Goal: Transaction & Acquisition: Book appointment/travel/reservation

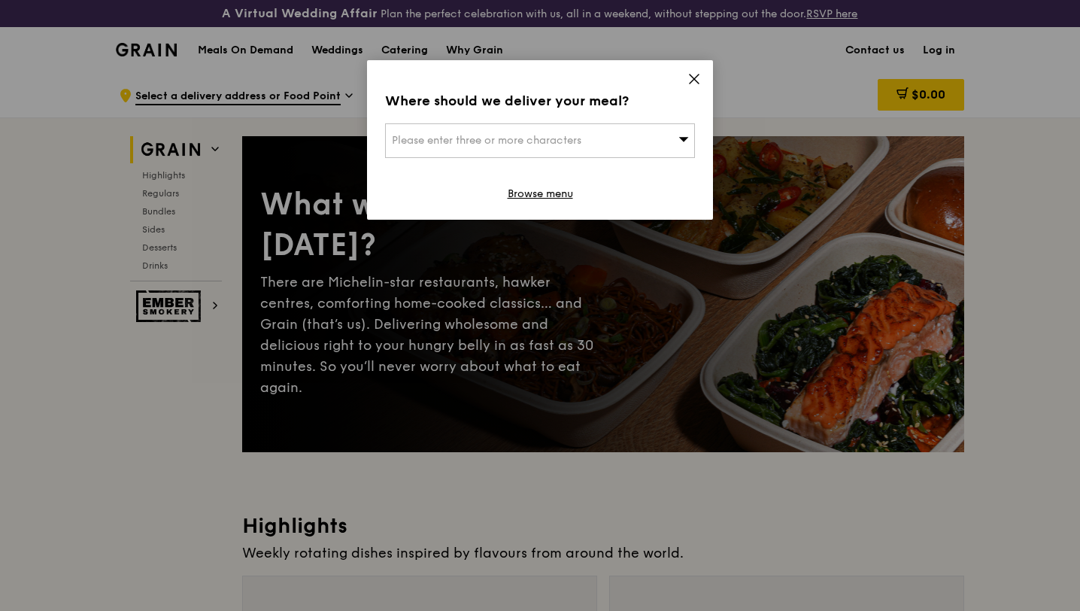
click at [691, 83] on icon at bounding box center [695, 79] width 14 height 14
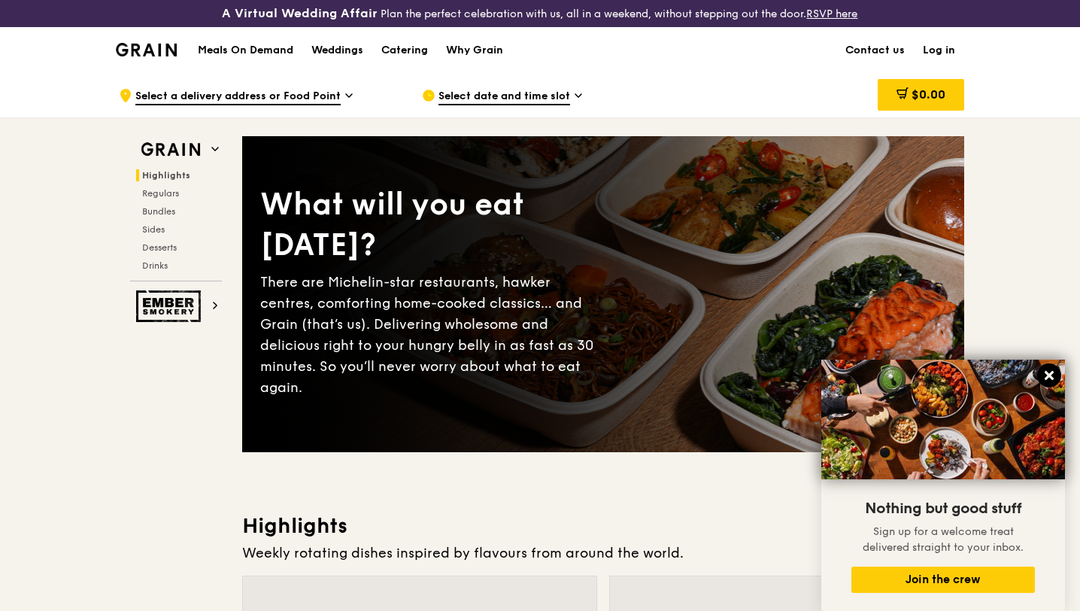
click at [1046, 375] on icon at bounding box center [1050, 376] width 14 height 14
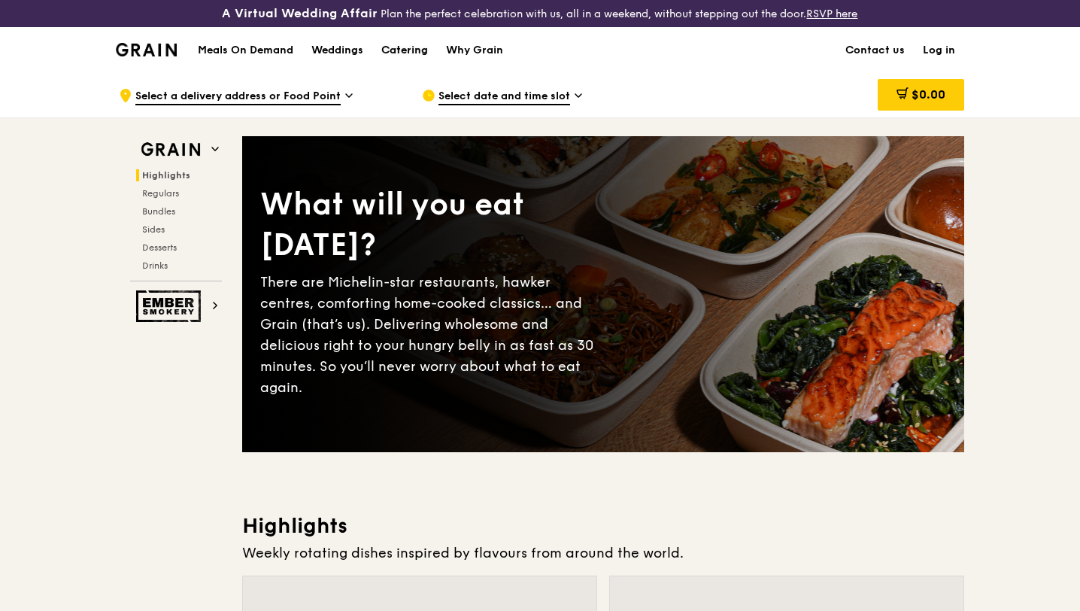
click at [408, 49] on div "Catering" at bounding box center [404, 50] width 47 height 45
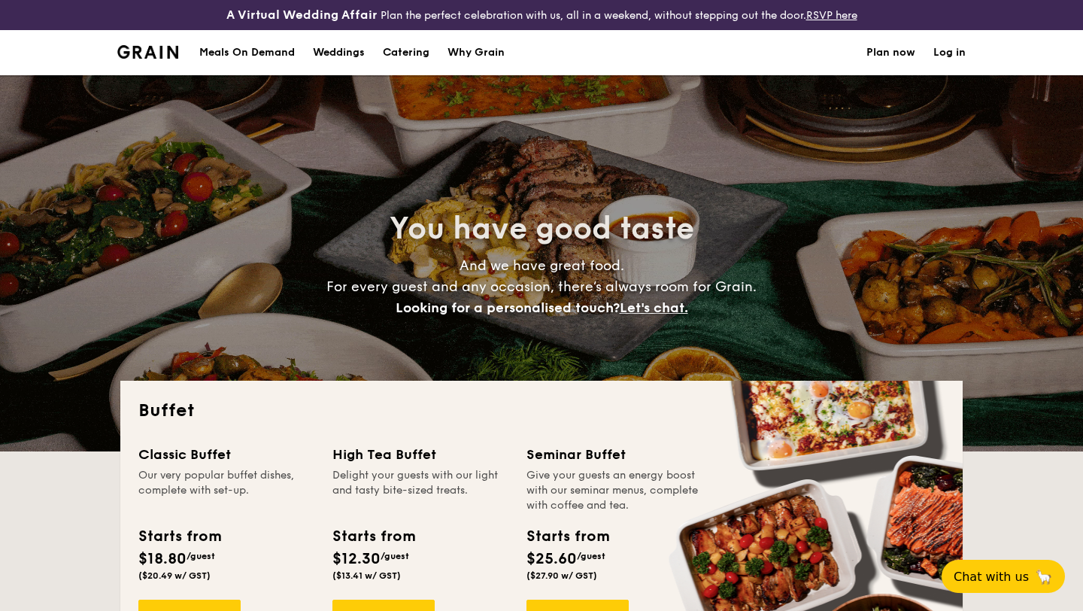
select select
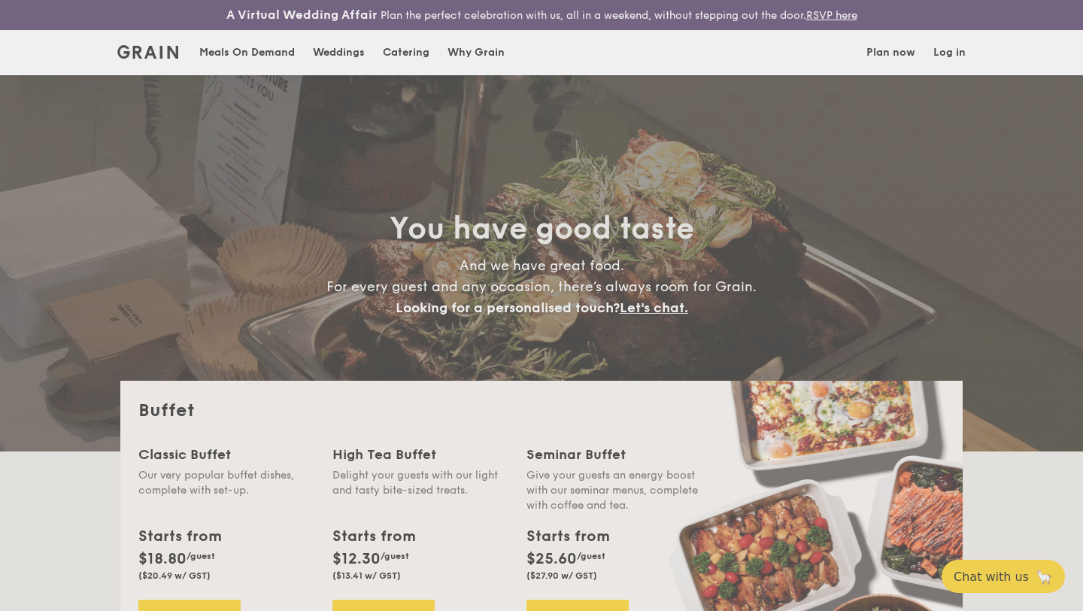
scroll to position [113, 0]
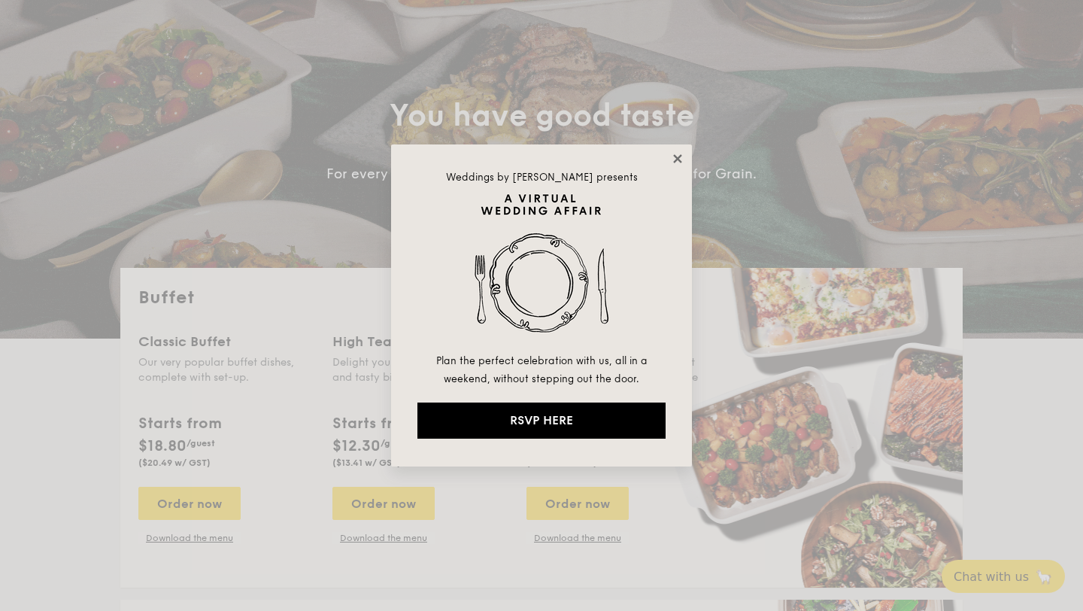
click at [681, 159] on icon at bounding box center [678, 159] width 14 height 14
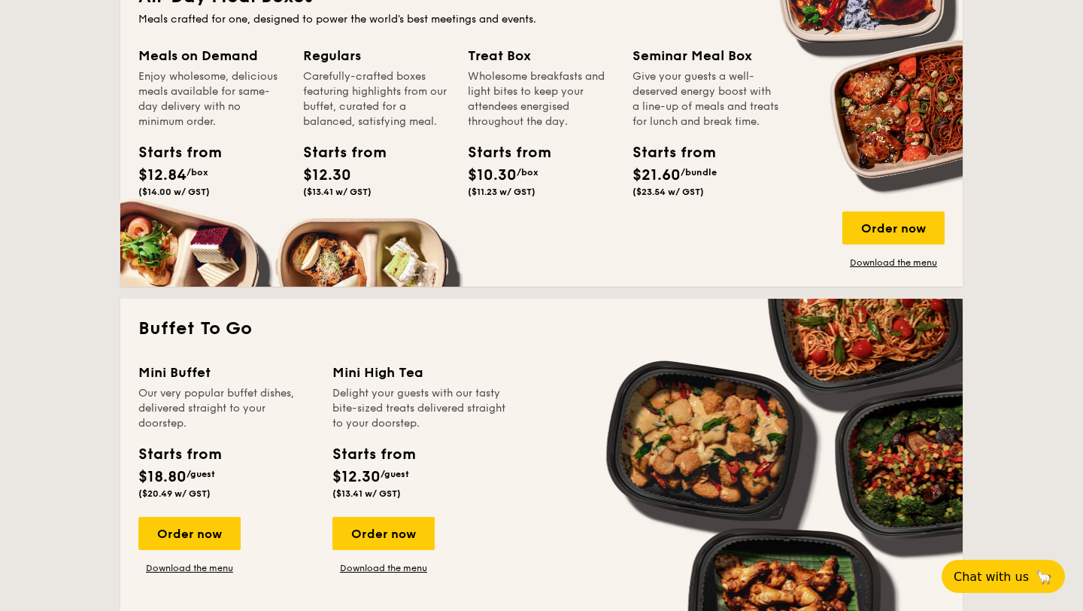
scroll to position [260, 0]
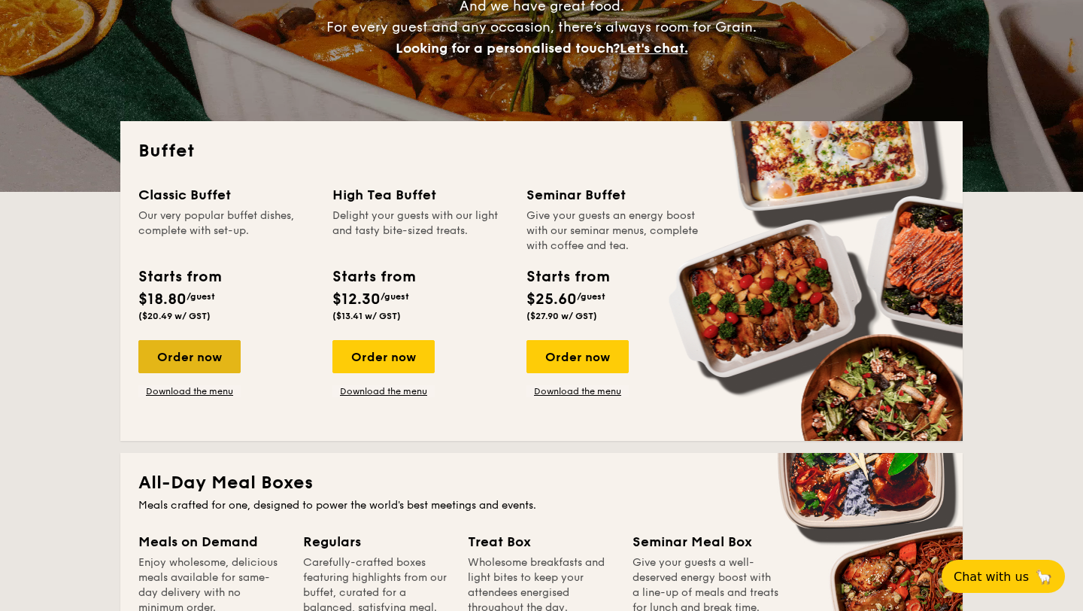
click at [226, 366] on div "Order now" at bounding box center [189, 356] width 102 height 33
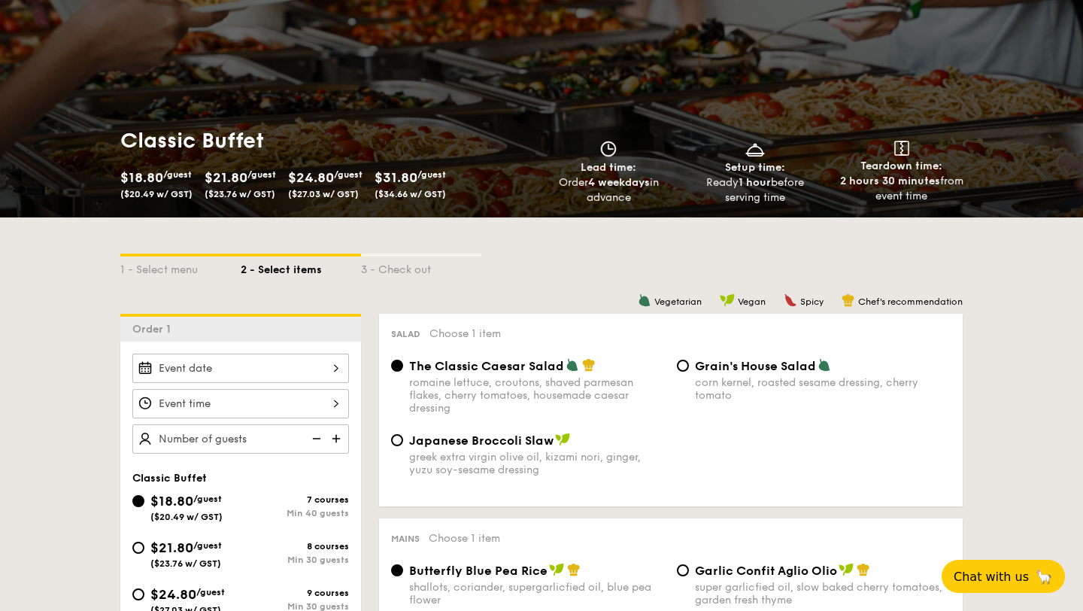
scroll to position [302, 0]
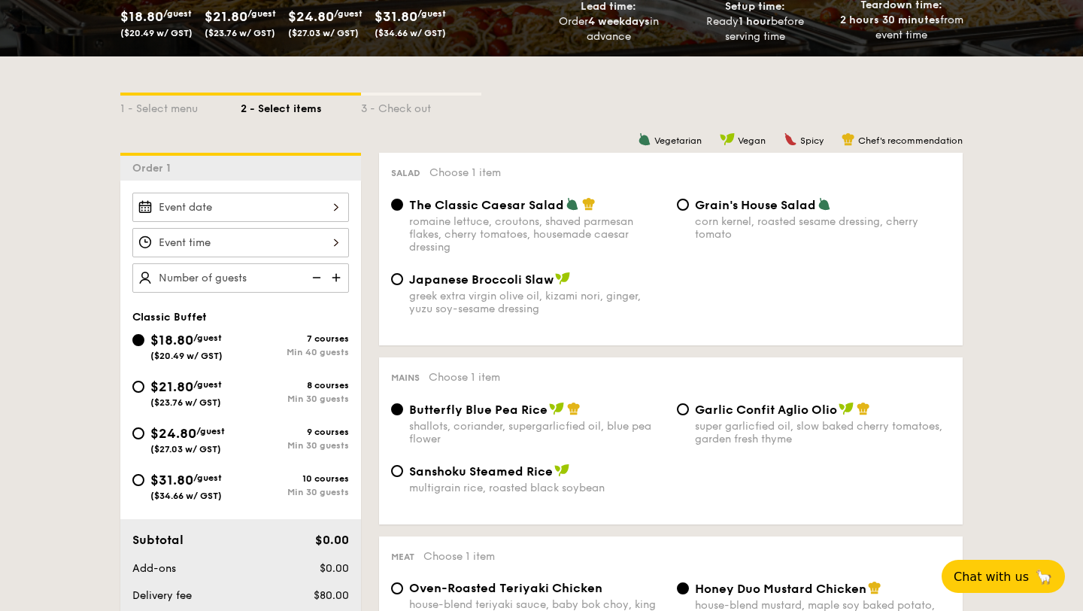
click at [334, 393] on div "8 courses Min 30 guests" at bounding box center [295, 392] width 108 height 24
click at [144, 393] on input "$21.80 /guest ($23.76 w/ GST) 8 courses Min 30 guests" at bounding box center [138, 387] width 12 height 12
radio input "true"
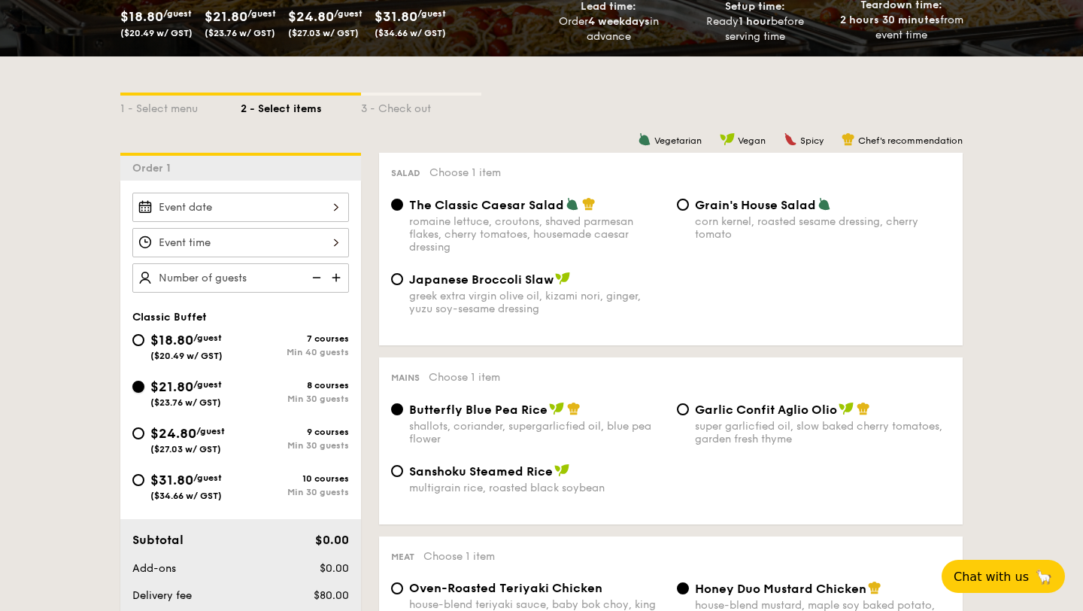
radio input "true"
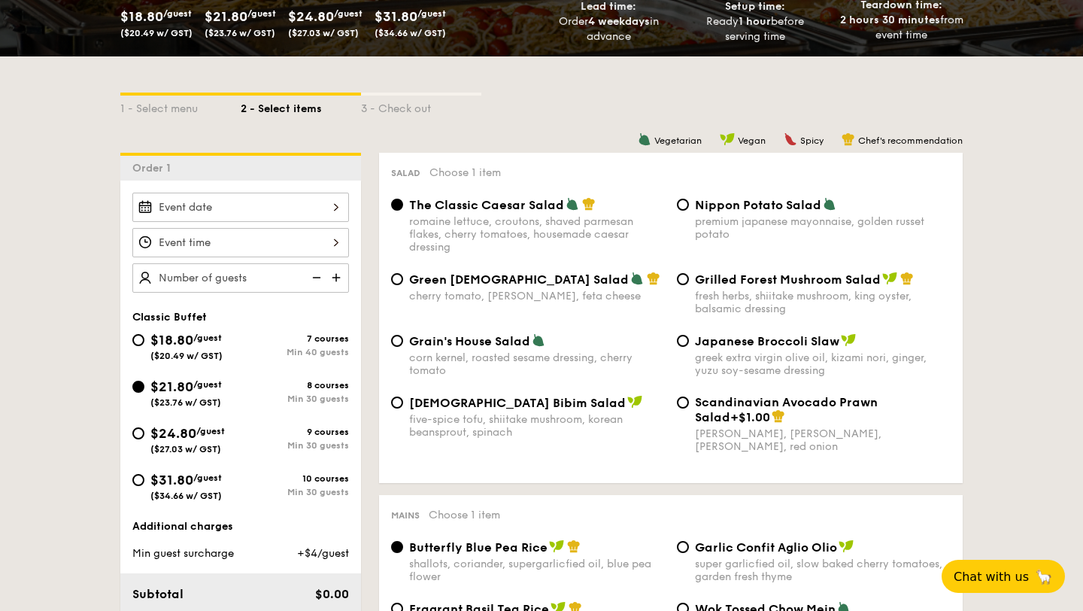
click at [317, 205] on div at bounding box center [240, 207] width 217 height 29
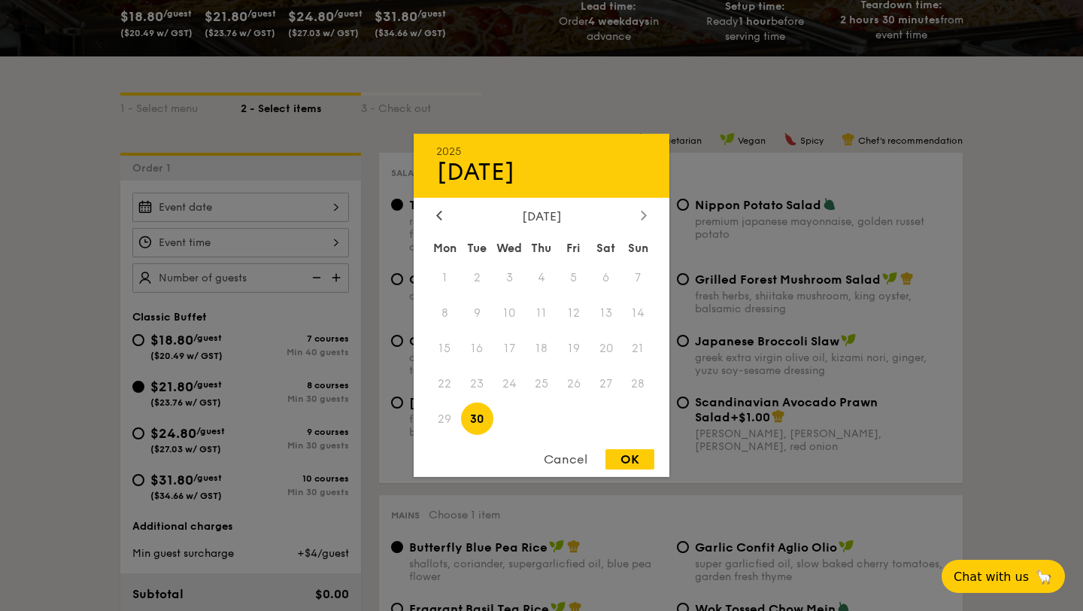
click at [650, 209] on div at bounding box center [644, 216] width 14 height 14
click at [612, 311] on span "11" at bounding box center [606, 313] width 32 height 32
click at [633, 453] on div "OK" at bounding box center [630, 459] width 49 height 20
type input "[DATE]"
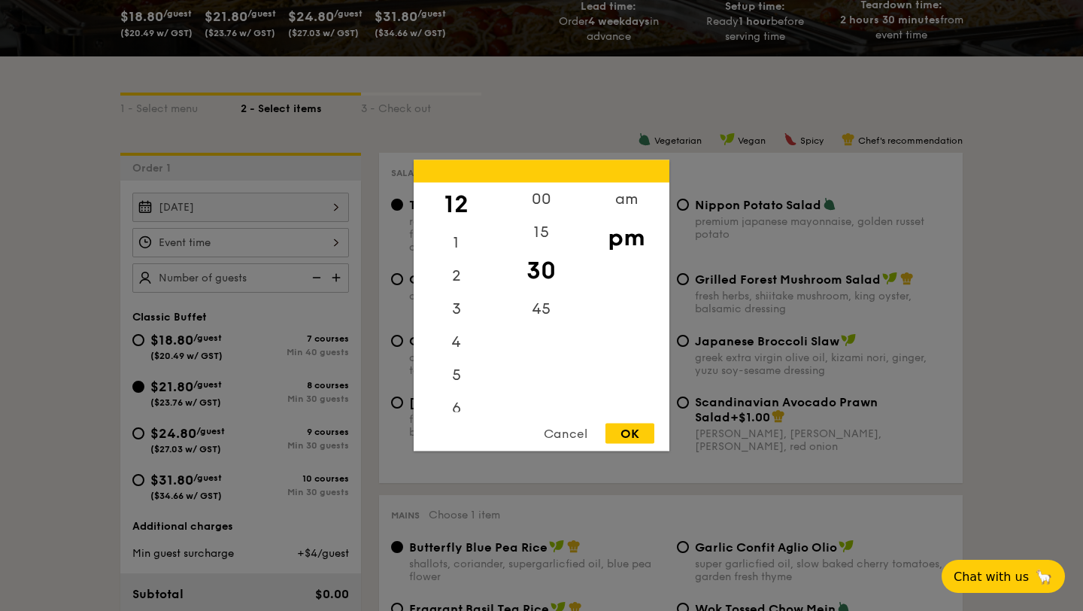
click at [330, 248] on div "12 1 2 3 4 5 6 7 8 9 10 11 00 15 30 45 am pm Cancel OK" at bounding box center [240, 242] width 217 height 29
click at [461, 333] on div "7" at bounding box center [456, 343] width 85 height 44
click at [546, 202] on div "00" at bounding box center [541, 205] width 85 height 44
click at [629, 434] on div "OK" at bounding box center [630, 434] width 49 height 20
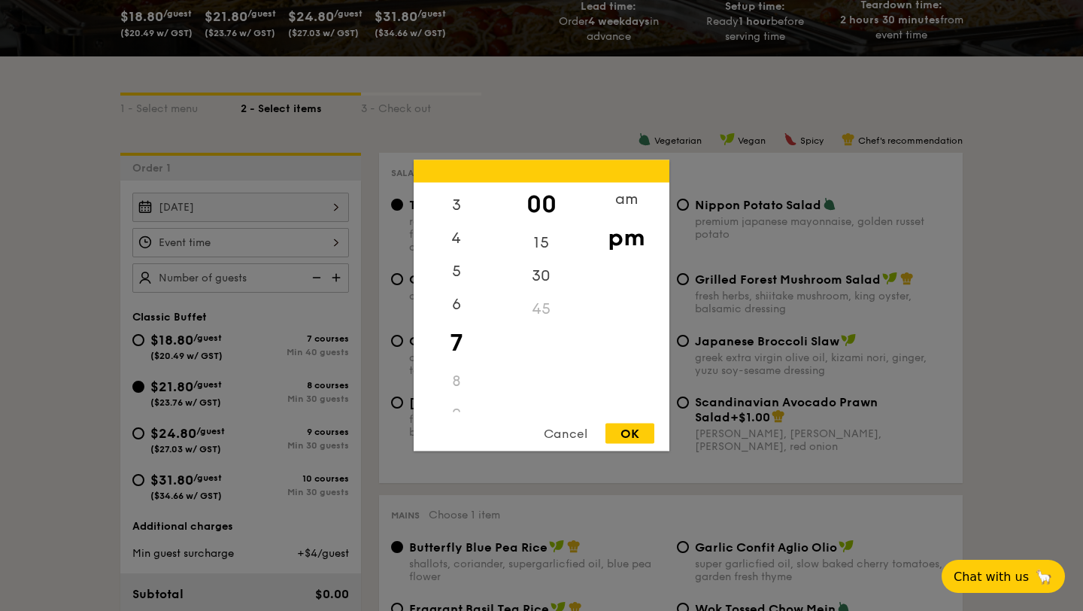
type input "7:00PM"
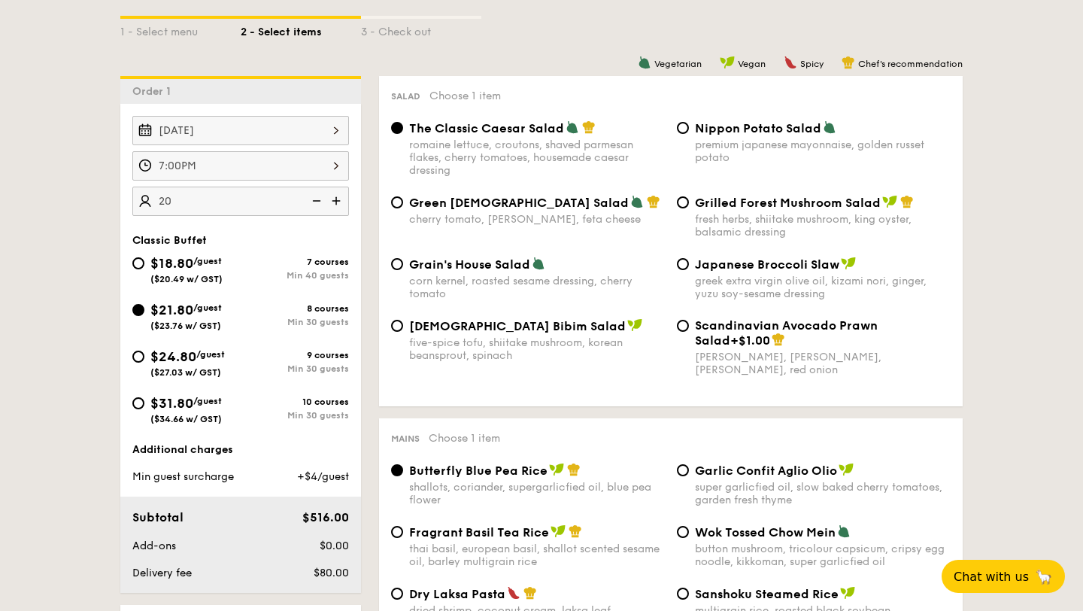
scroll to position [380, 0]
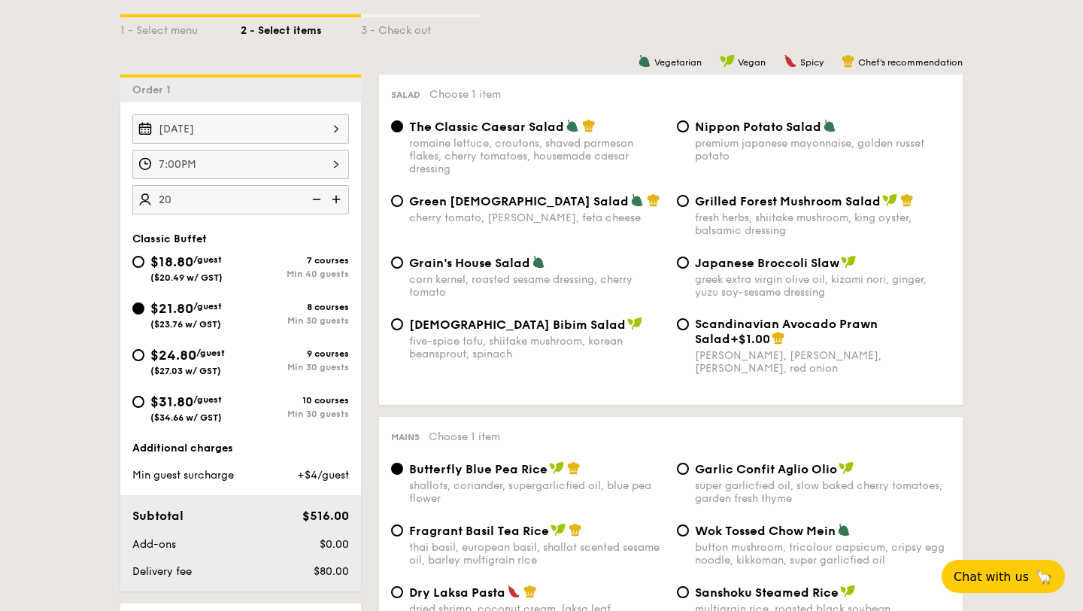
click at [336, 199] on img at bounding box center [338, 199] width 23 height 29
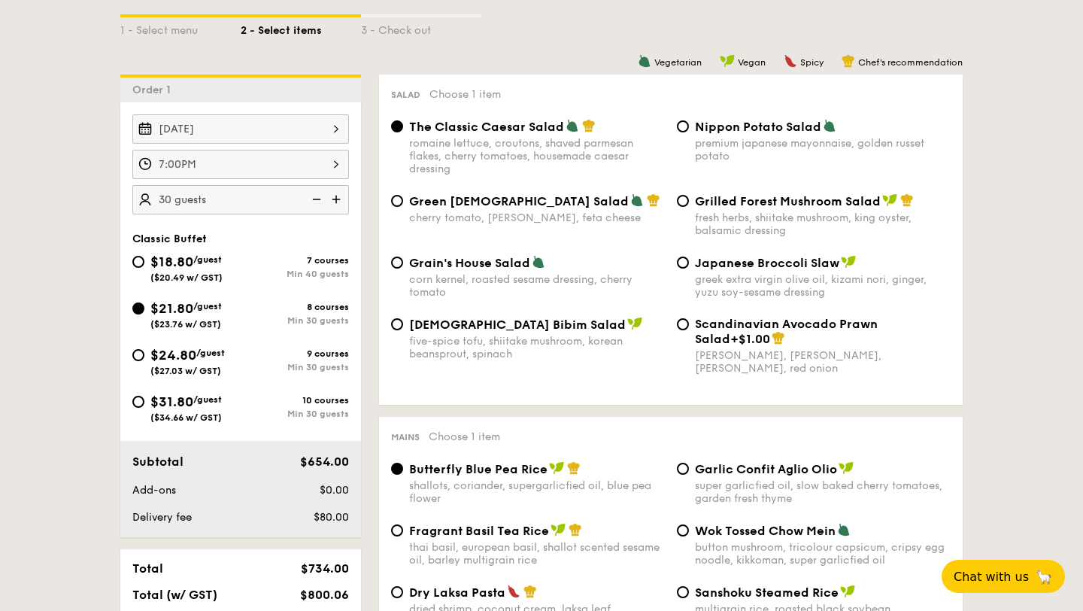
click at [336, 199] on img at bounding box center [338, 199] width 23 height 29
click at [317, 202] on img at bounding box center [315, 199] width 23 height 29
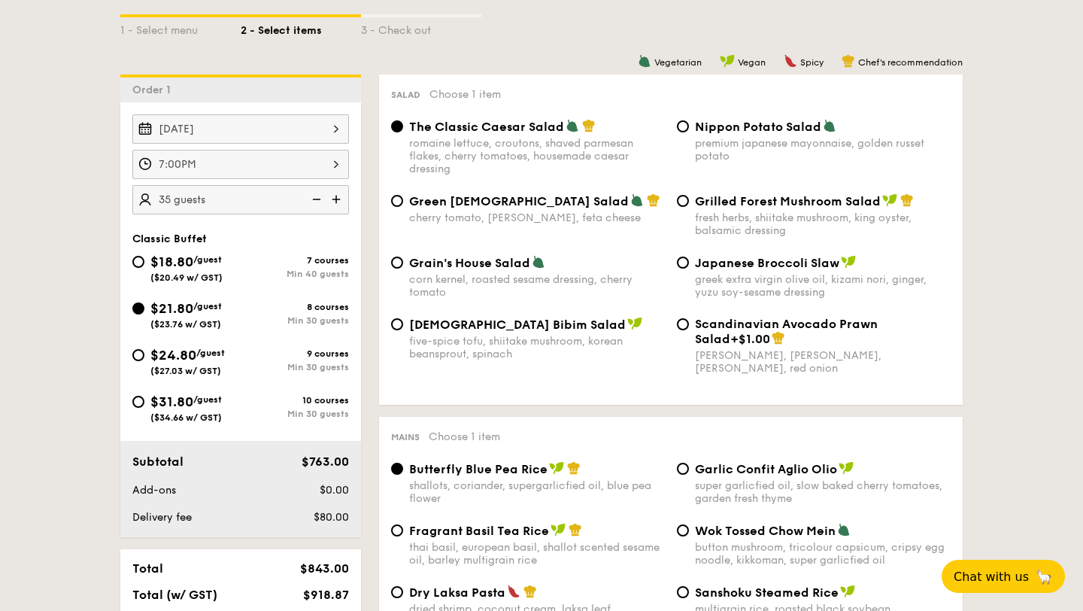
click at [317, 202] on img at bounding box center [315, 199] width 23 height 29
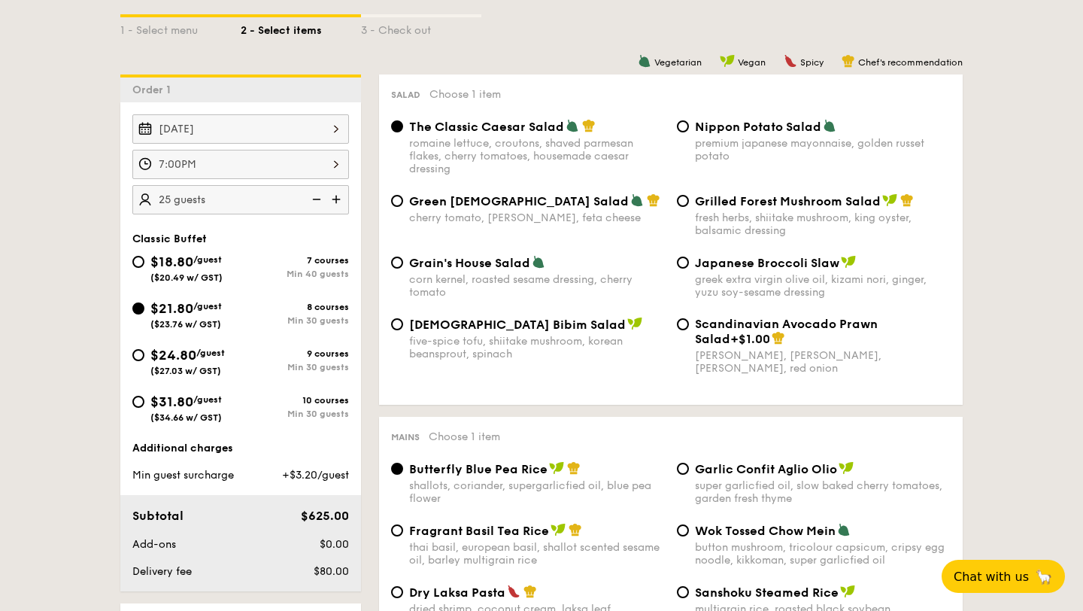
click at [334, 201] on img at bounding box center [338, 199] width 23 height 29
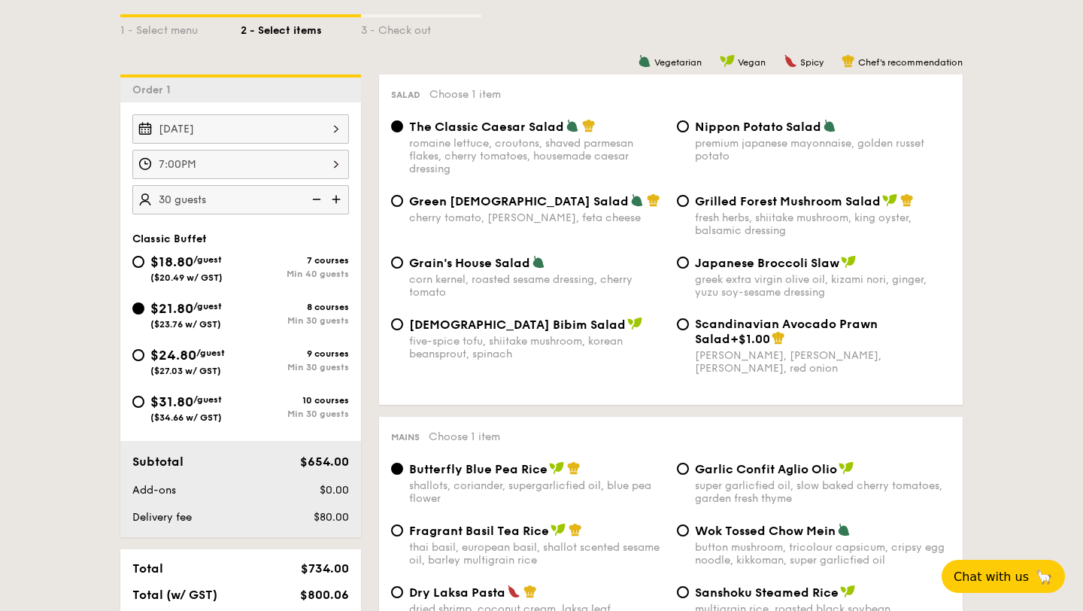
scroll to position [408, 0]
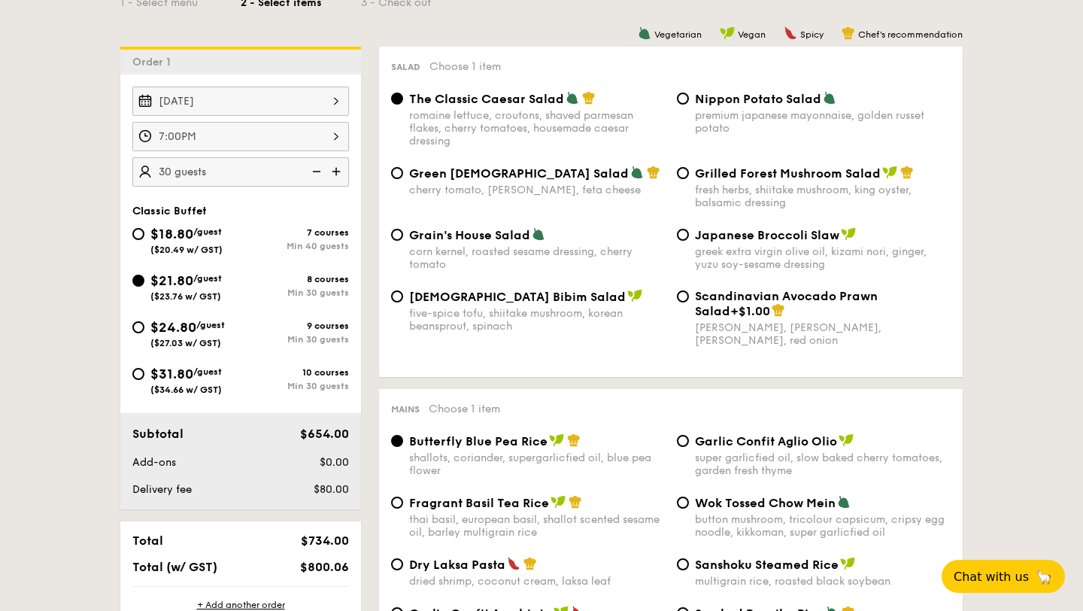
click at [324, 172] on img at bounding box center [315, 171] width 23 height 29
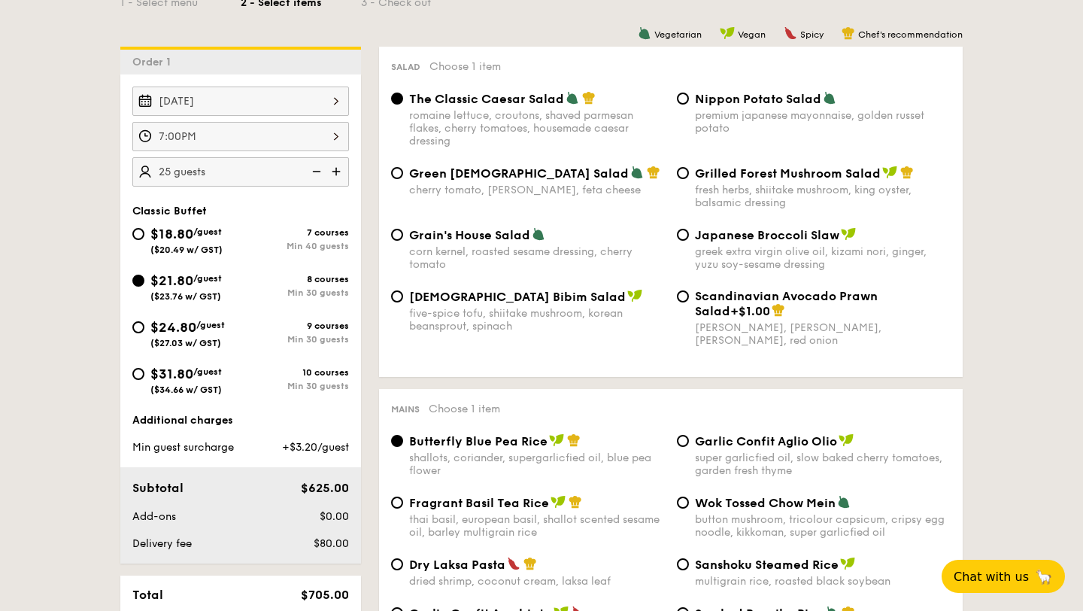
click at [324, 172] on img at bounding box center [315, 171] width 23 height 29
type input "20 guests"
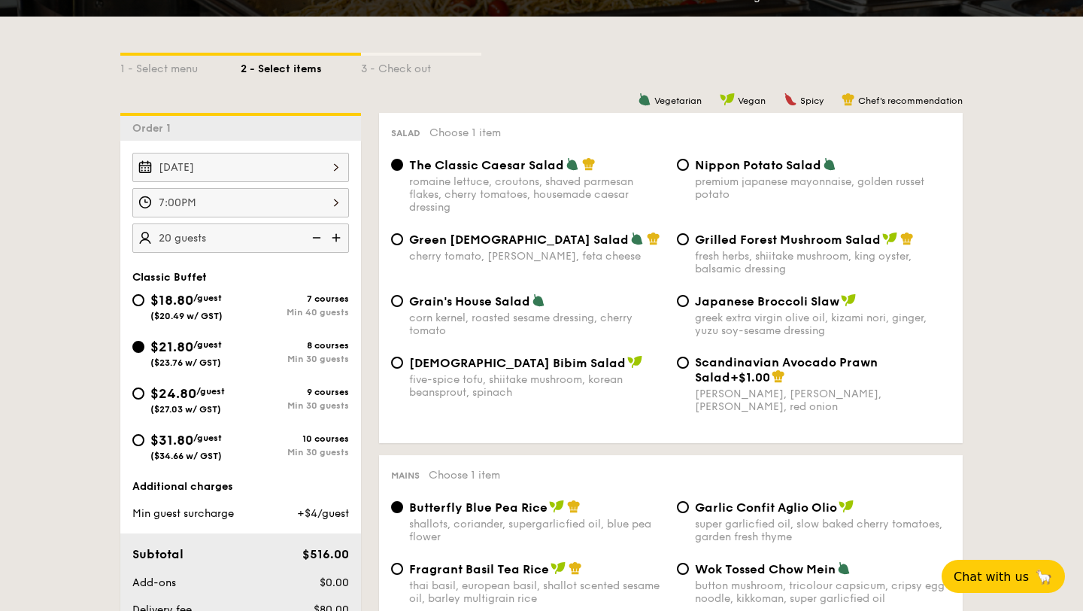
scroll to position [339, 0]
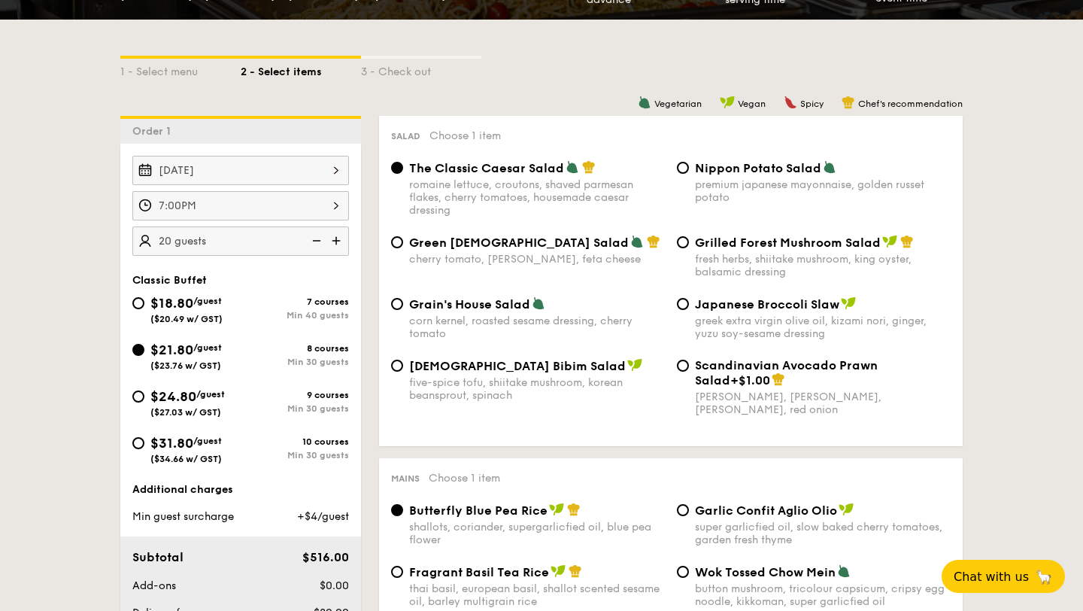
click at [767, 254] on div "fresh herbs, shiitake mushroom, king oyster, balsamic dressing" at bounding box center [823, 266] width 256 height 26
click at [689, 248] on input "Grilled Forest Mushroom Salad fresh herbs, shiitake mushroom, king oyster, bals…" at bounding box center [683, 242] width 12 height 12
radio input "true"
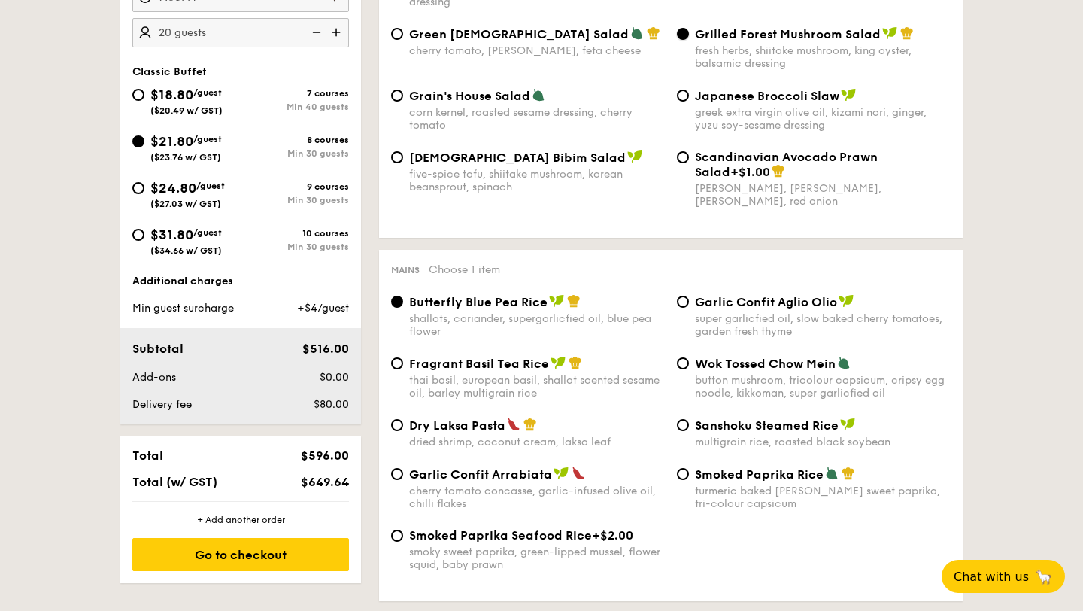
scroll to position [600, 0]
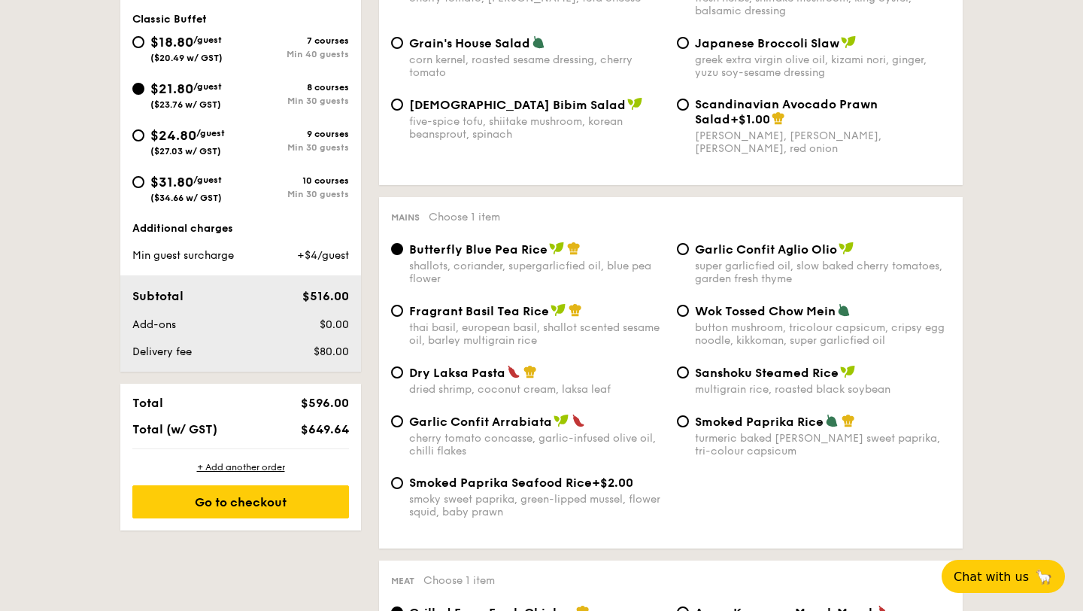
click at [761, 442] on div "turmeric baked [PERSON_NAME] sweet paprika, tri-colour capsicum" at bounding box center [823, 445] width 256 height 26
click at [689, 427] on input "Smoked Paprika Rice turmeric baked [PERSON_NAME] sweet paprika, tri-colour caps…" at bounding box center [683, 421] width 12 height 12
radio input "true"
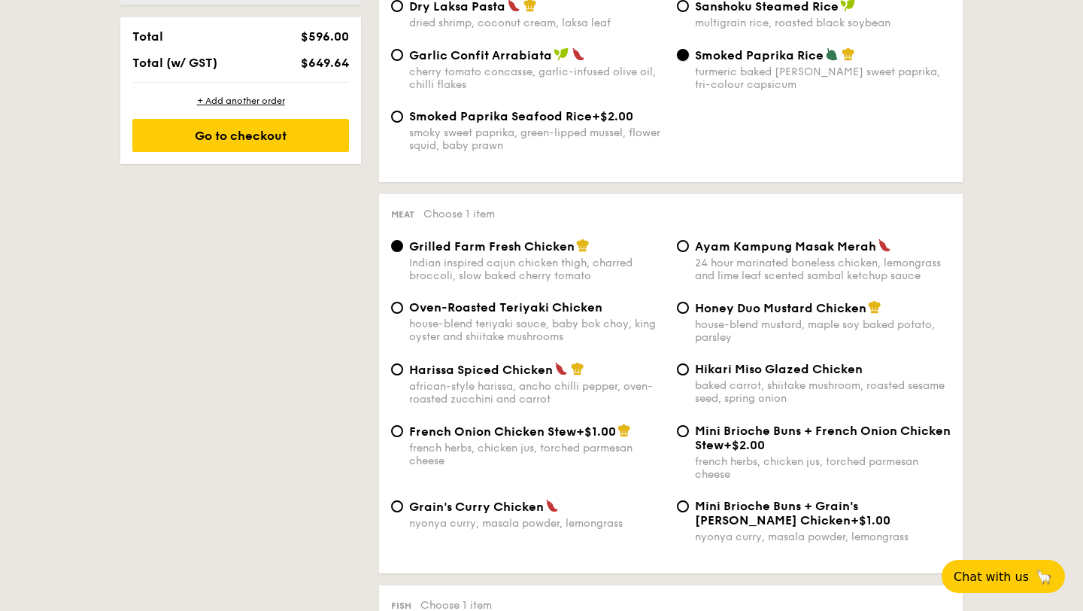
scroll to position [967, 0]
click at [753, 399] on div "baked carrot, shiitake mushroom, roasted sesame seed, spring onion" at bounding box center [823, 391] width 256 height 26
click at [689, 375] on input "Hikari Miso Glazed Chicken baked carrot, shiitake mushroom, roasted sesame seed…" at bounding box center [683, 369] width 12 height 12
radio input "true"
click at [825, 314] on span "Honey Duo Mustard Chicken" at bounding box center [781, 307] width 172 height 14
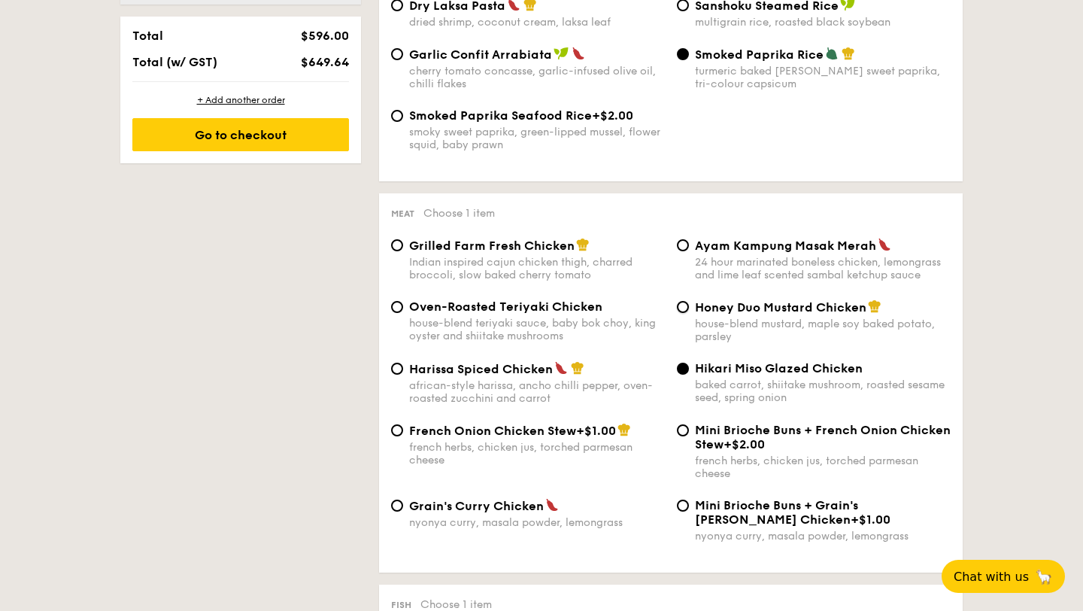
click at [689, 313] on input "Honey Duo Mustard Chicken house-blend mustard, maple soy baked potato, parsley" at bounding box center [683, 307] width 12 height 12
radio input "true"
click at [828, 391] on div "baked carrot, shiitake mushroom, roasted sesame seed, spring onion" at bounding box center [823, 391] width 256 height 26
click at [689, 375] on input "Hikari Miso Glazed Chicken baked carrot, shiitake mushroom, roasted sesame seed…" at bounding box center [683, 369] width 12 height 12
radio input "true"
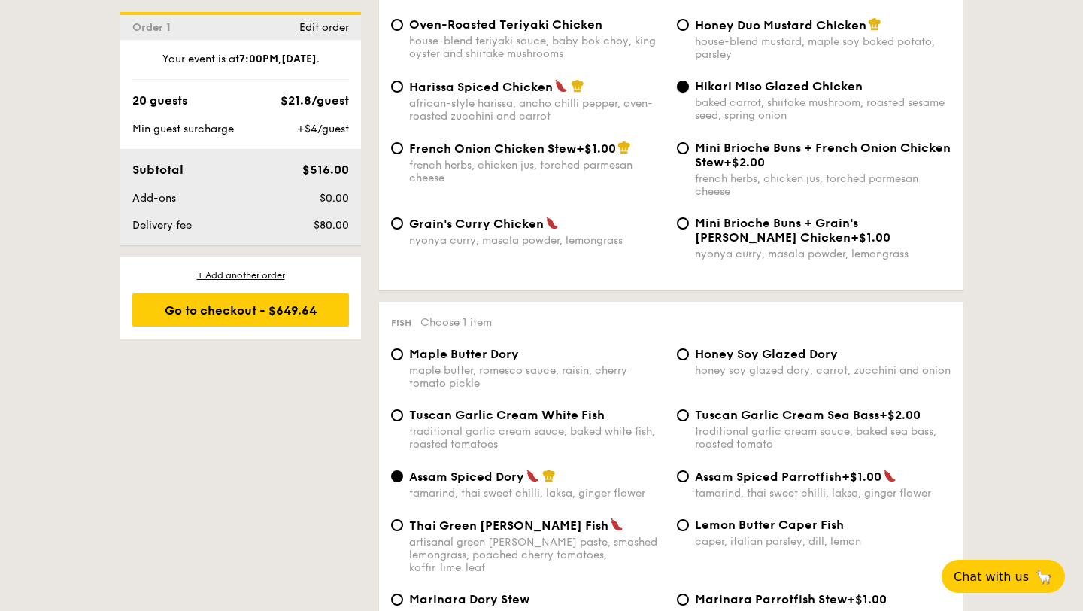
scroll to position [1179, 0]
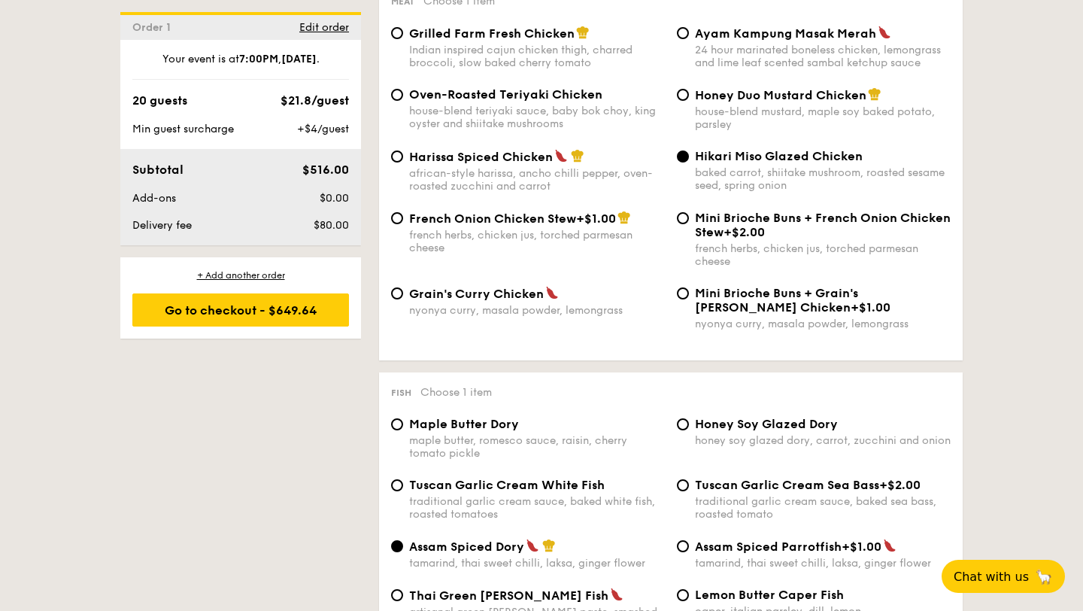
click at [808, 116] on div "house-blend mustard, maple soy baked potato, parsley" at bounding box center [823, 118] width 256 height 26
click at [689, 101] on input "Honey Duo Mustard Chicken house-blend mustard, maple soy baked potato, parsley" at bounding box center [683, 95] width 12 height 12
radio input "true"
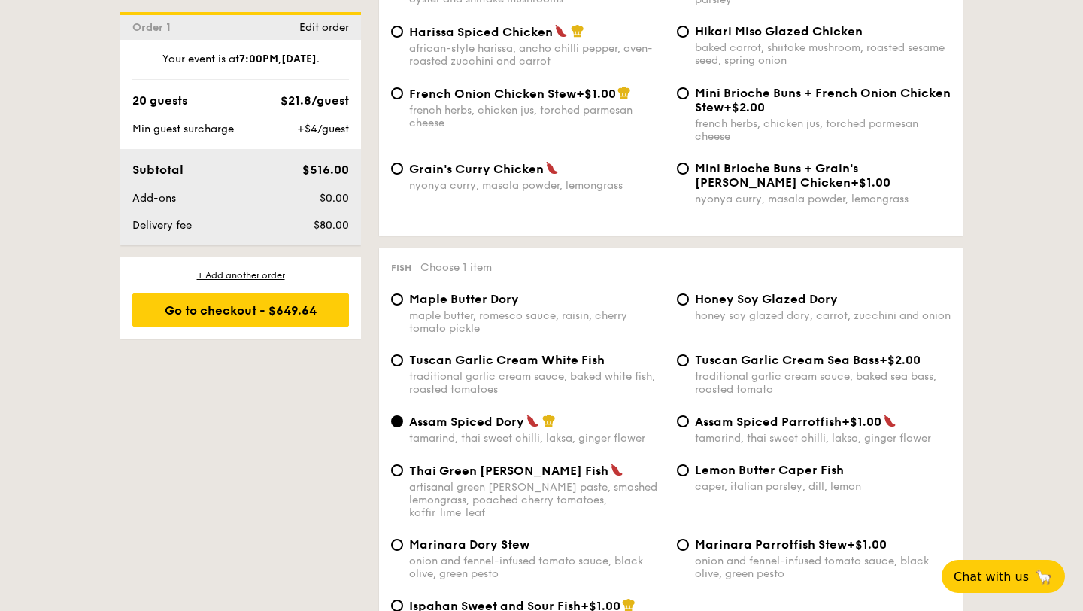
scroll to position [1370, 0]
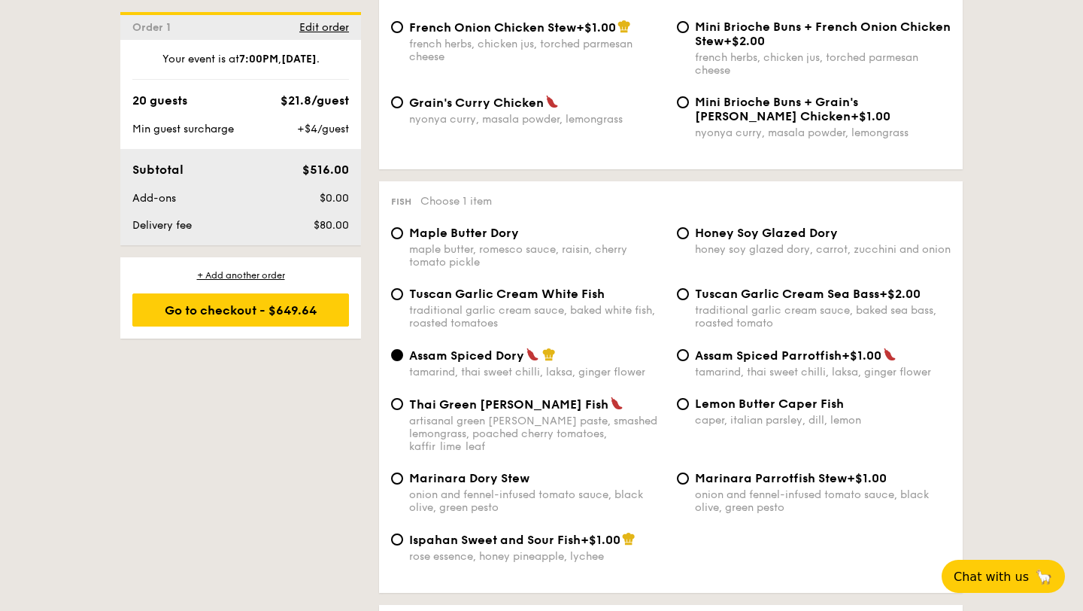
click at [566, 313] on div "Tuscan Garlic Cream White Fish traditional garlic cream sauce, baked white fish…" at bounding box center [537, 308] width 256 height 43
click at [403, 300] on input "Tuscan Garlic Cream White Fish traditional garlic cream sauce, baked white fish…" at bounding box center [397, 294] width 12 height 12
radio input "true"
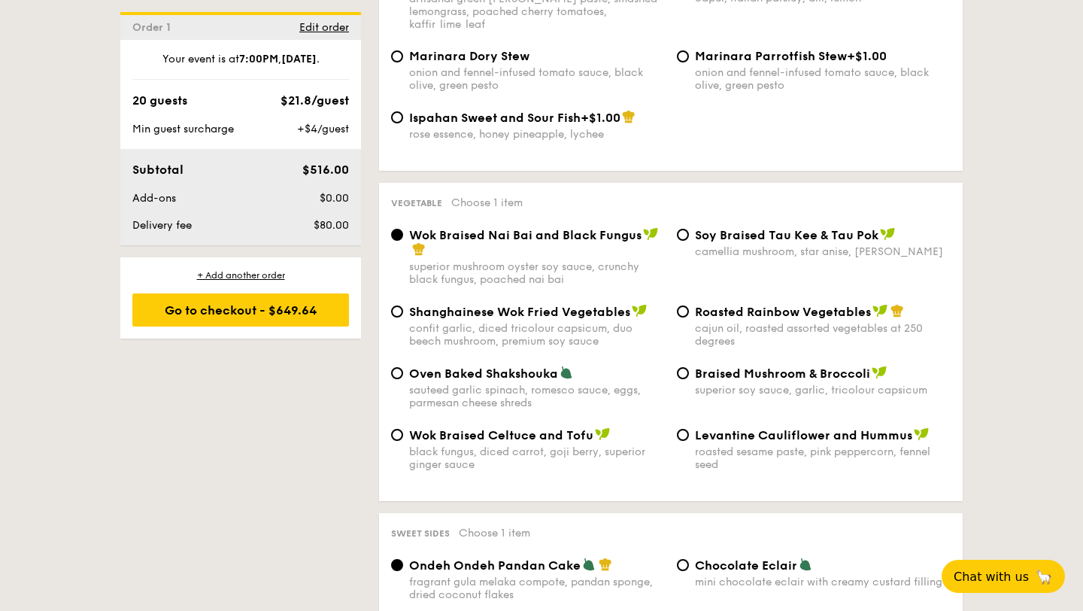
scroll to position [1797, 0]
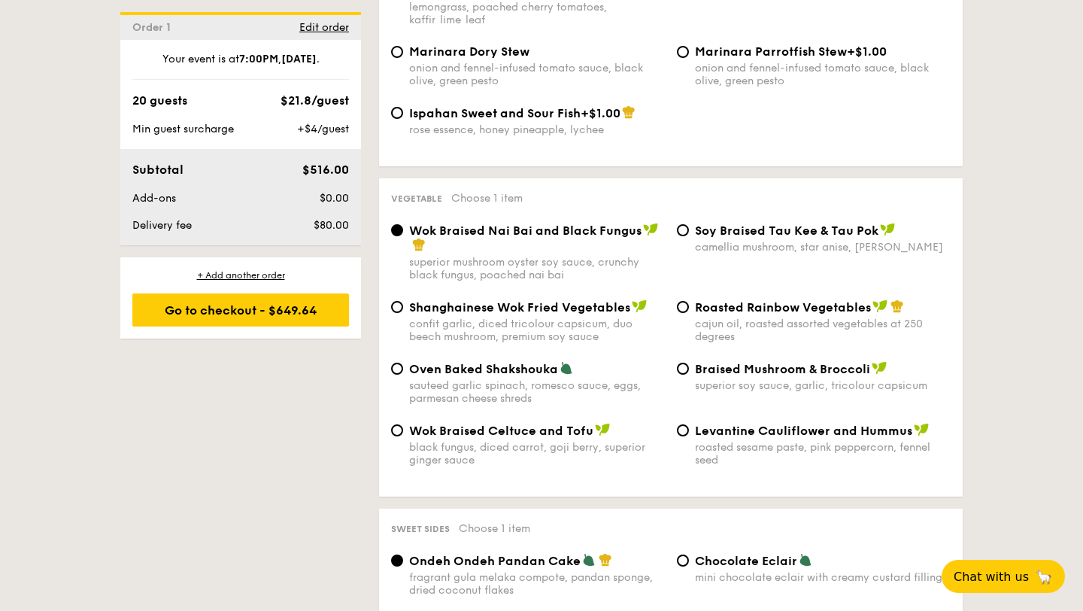
click at [843, 387] on div "superior soy sauce, garlic, tricolour capsicum" at bounding box center [823, 385] width 256 height 13
click at [689, 375] on input "Braised Mushroom & Broccoli superior soy sauce, garlic, tricolour capsicum" at bounding box center [683, 369] width 12 height 12
radio input "true"
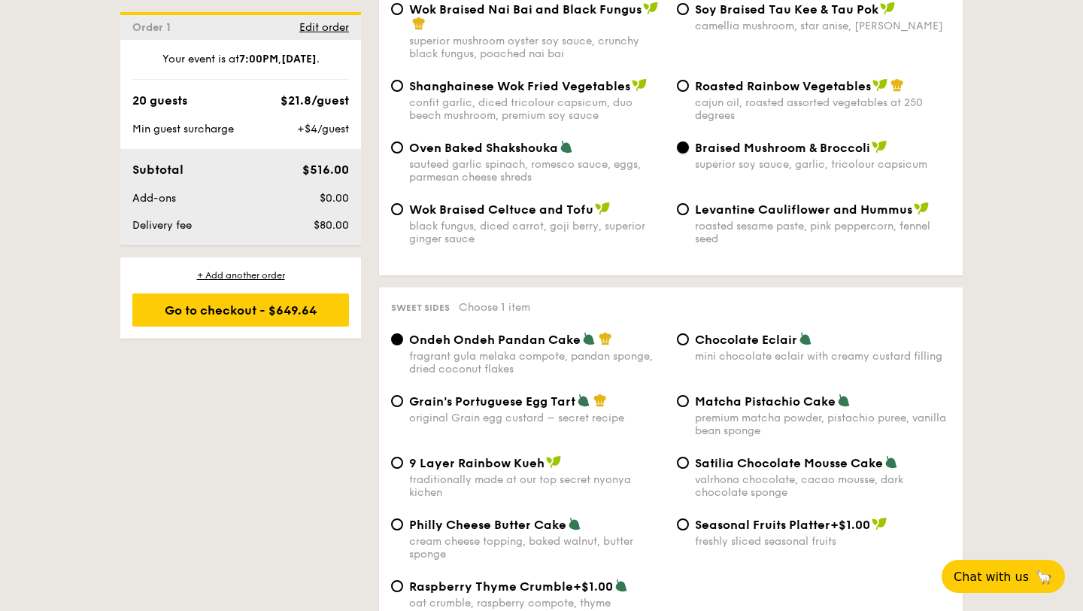
scroll to position [2078, 0]
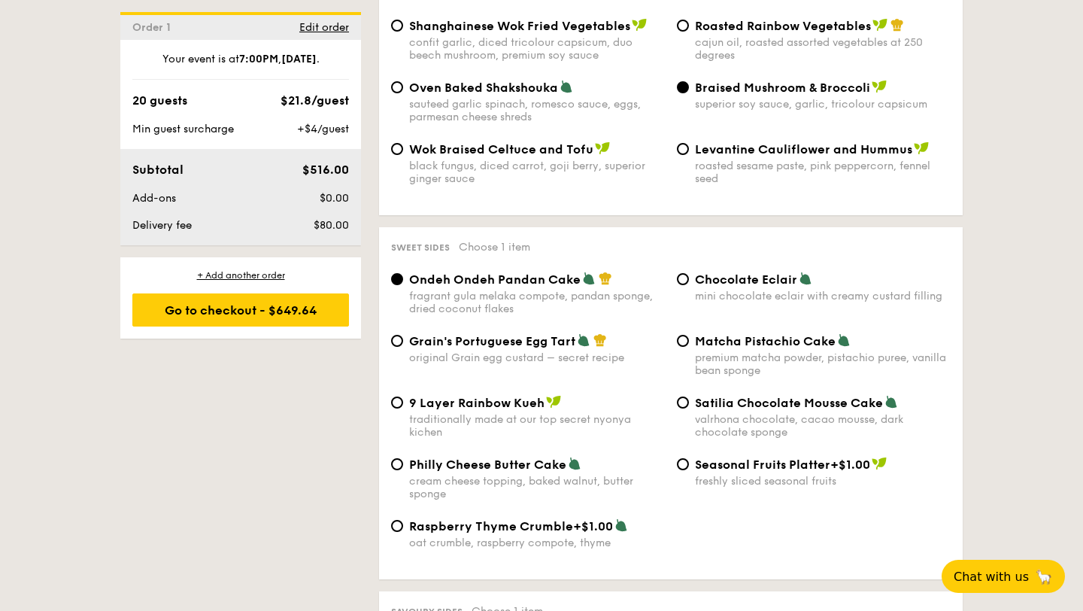
click at [588, 494] on div "cream cheese topping, baked walnut, butter sponge" at bounding box center [537, 488] width 256 height 26
click at [403, 470] on input "Philly Cheese Butter Cake cream cheese topping, baked walnut, butter sponge" at bounding box center [397, 464] width 12 height 12
radio input "true"
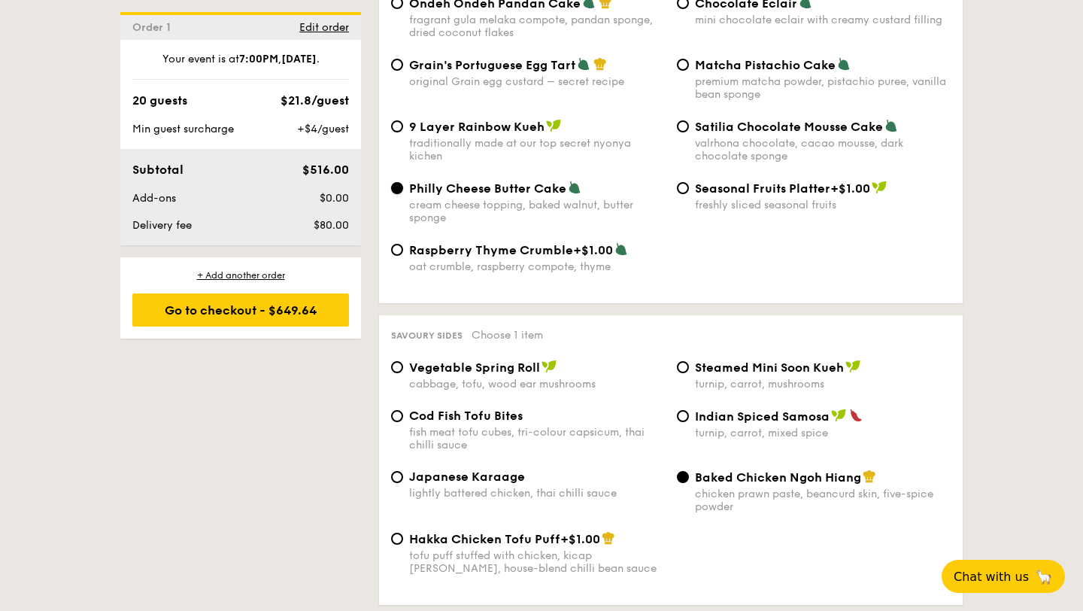
scroll to position [2450, 0]
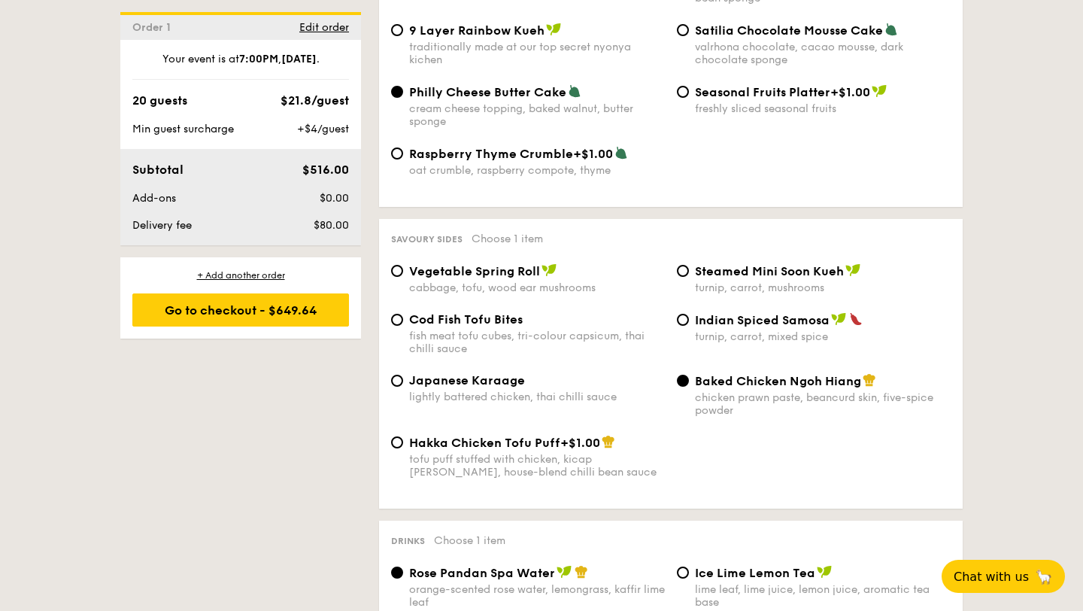
click at [552, 277] on img at bounding box center [549, 270] width 15 height 14
click at [403, 277] on input "Vegetable Spring Roll cabbage, tofu, wood ear mushrooms" at bounding box center [397, 271] width 12 height 12
radio input "true"
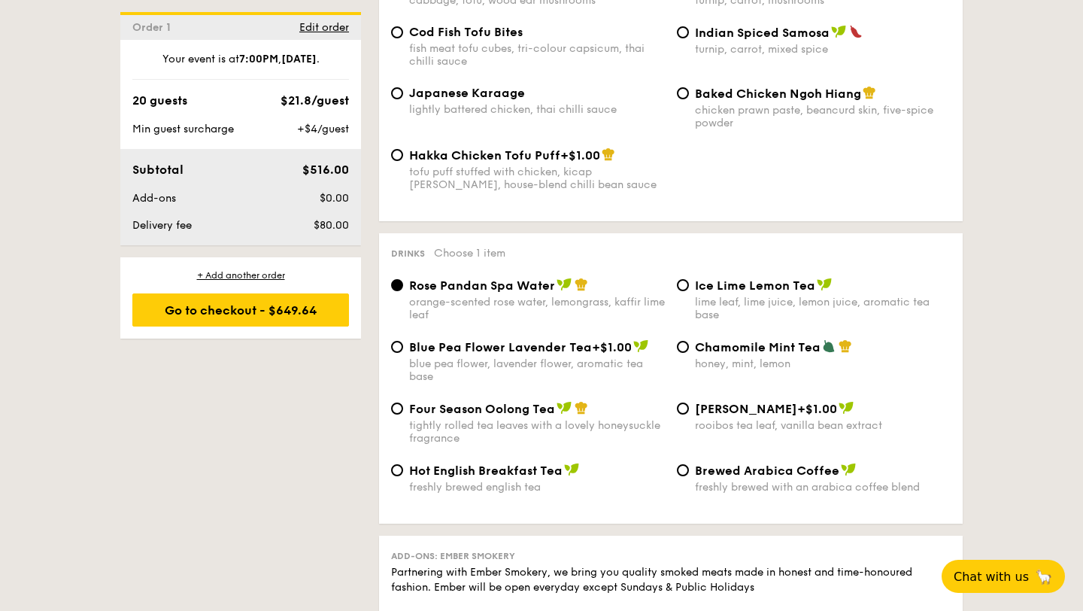
scroll to position [2747, 0]
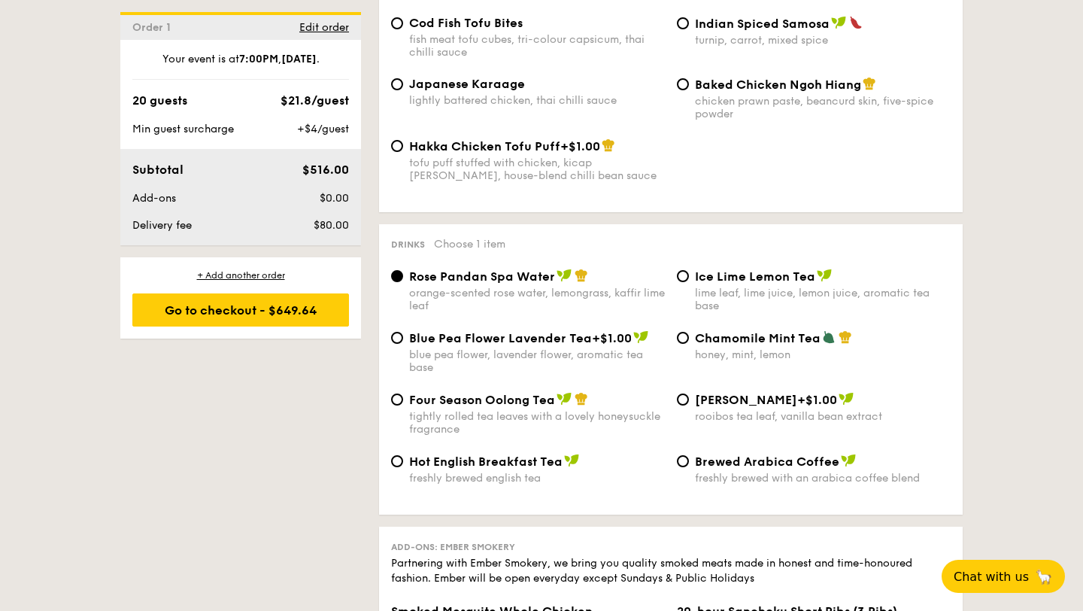
click at [596, 427] on div "tightly rolled tea leaves with a lovely honeysuckle fragrance" at bounding box center [537, 423] width 256 height 26
click at [403, 406] on input "Four Season Oolong Tea tightly rolled tea leaves with a lovely honeysuckle frag…" at bounding box center [397, 399] width 12 height 12
radio input "true"
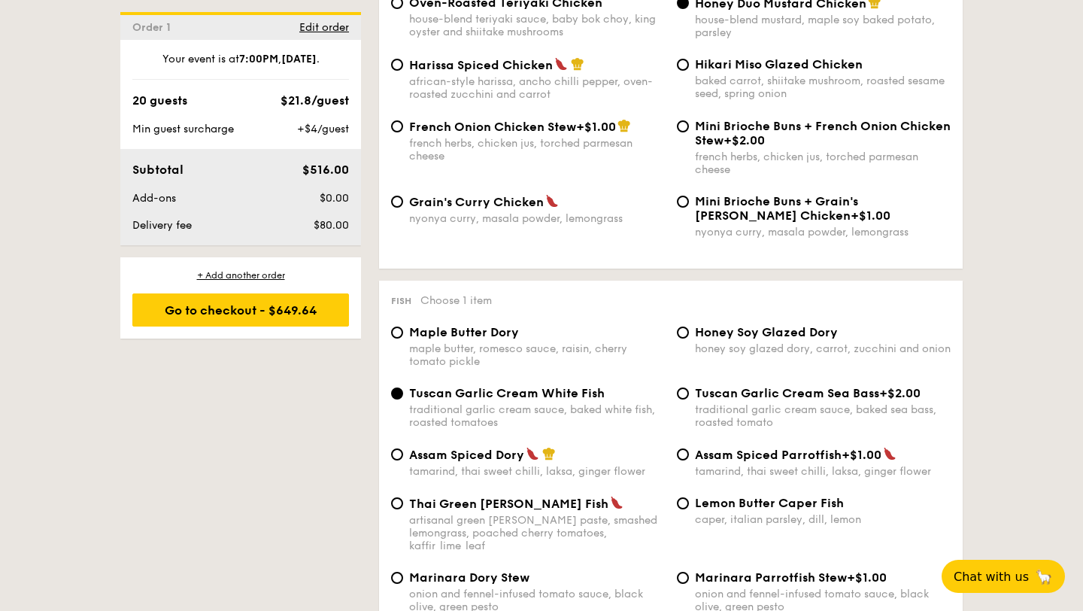
scroll to position [1329, 0]
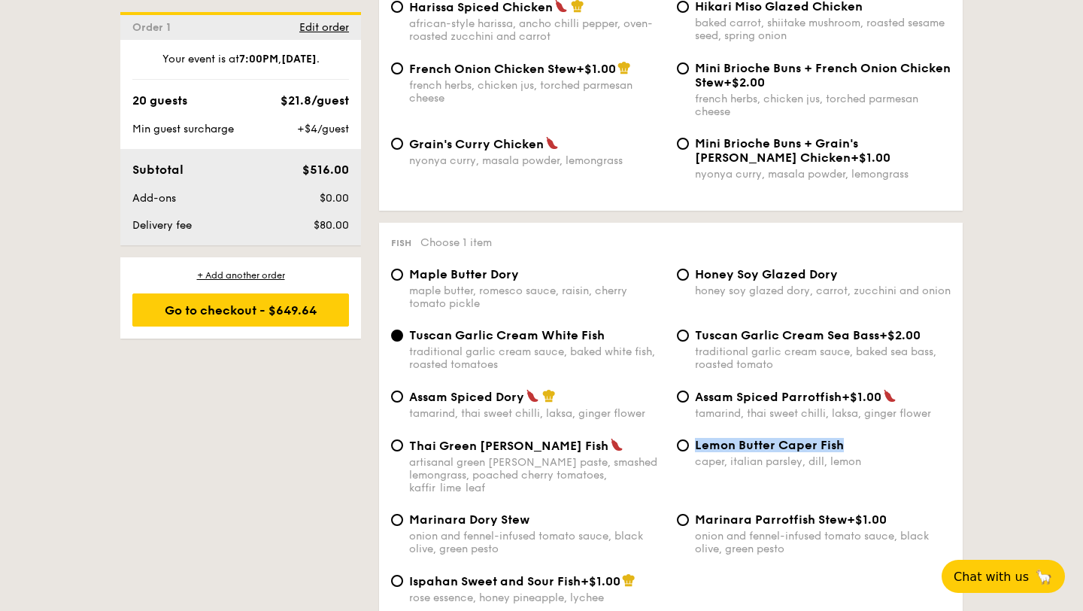
drag, startPoint x: 848, startPoint y: 457, endPoint x: 697, endPoint y: 457, distance: 151.2
click at [697, 452] on div "Lemon Butter Caper Fish" at bounding box center [823, 445] width 256 height 14
copy span "Lemon Butter Caper Fish"
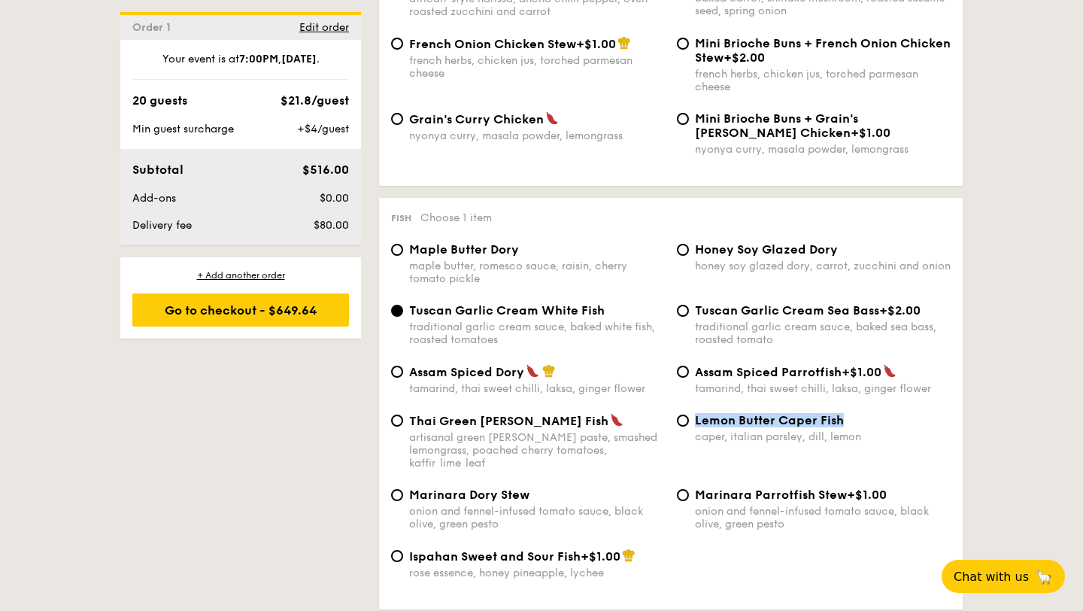
scroll to position [1356, 0]
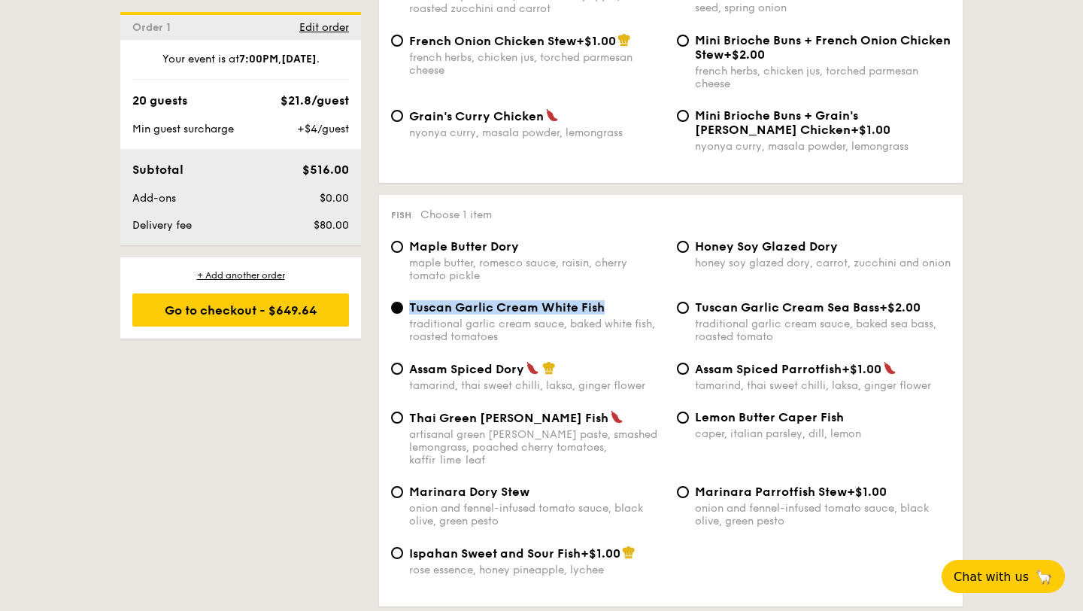
drag, startPoint x: 624, startPoint y: 314, endPoint x: 411, endPoint y: 314, distance: 213.7
click at [411, 314] on div "Tuscan Garlic Cream White Fish" at bounding box center [537, 307] width 256 height 14
copy span "Tuscan Garlic Cream White Fish"
